Goal: Information Seeking & Learning: Learn about a topic

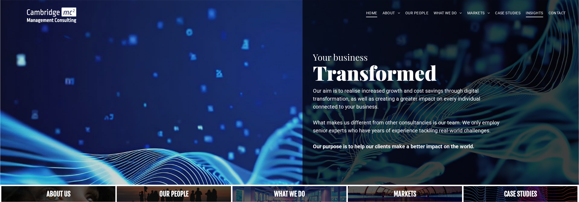
click at [534, 12] on span "INSIGHTS" at bounding box center [534, 13] width 17 height 8
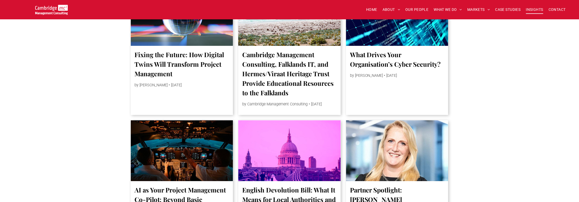
scroll to position [695, 0]
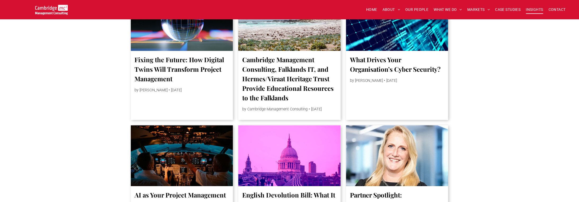
click at [178, 68] on link "Fixing the Future: How Digital Twins Will Transform Project Management" at bounding box center [182, 69] width 94 height 29
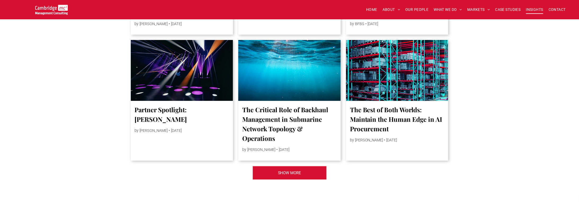
scroll to position [1149, 0]
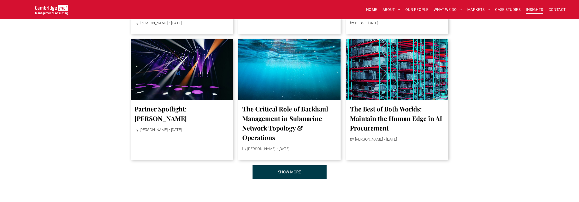
click at [298, 179] on span "SHOW MORE" at bounding box center [289, 171] width 23 height 13
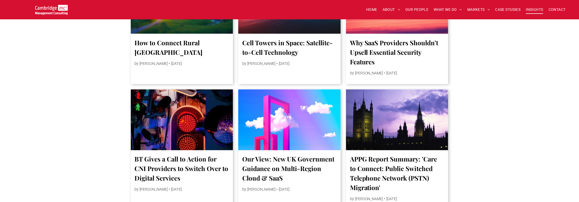
scroll to position [1640, 0]
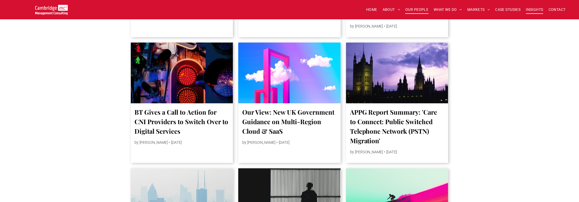
click at [422, 10] on span "OUR PEOPLE" at bounding box center [416, 10] width 23 height 8
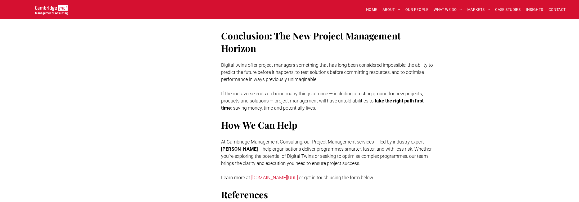
scroll to position [1274, 0]
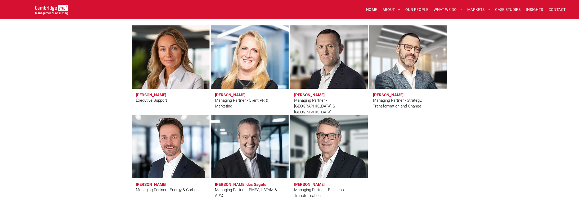
scroll to position [465, 0]
